Goal: Task Accomplishment & Management: Manage account settings

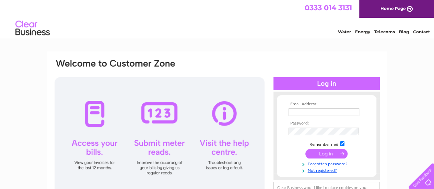
type input "pkaravadra@gmail.com"
click at [323, 152] on input "submit" at bounding box center [326, 154] width 42 height 10
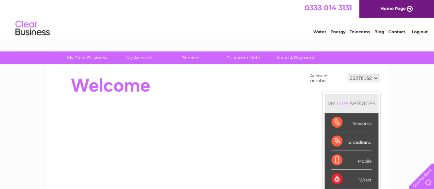
click at [366, 81] on select "30276162" at bounding box center [362, 78] width 31 height 8
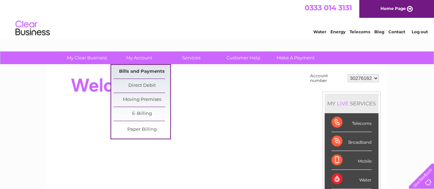
click at [149, 71] on link "Bills and Payments" at bounding box center [141, 72] width 57 height 14
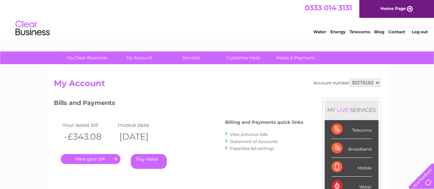
click at [103, 156] on link "." at bounding box center [91, 159] width 60 height 10
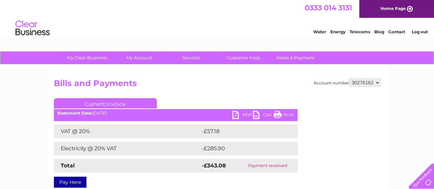
click at [242, 113] on link "PDF" at bounding box center [242, 116] width 21 height 10
